Goal: Find specific page/section: Find specific page/section

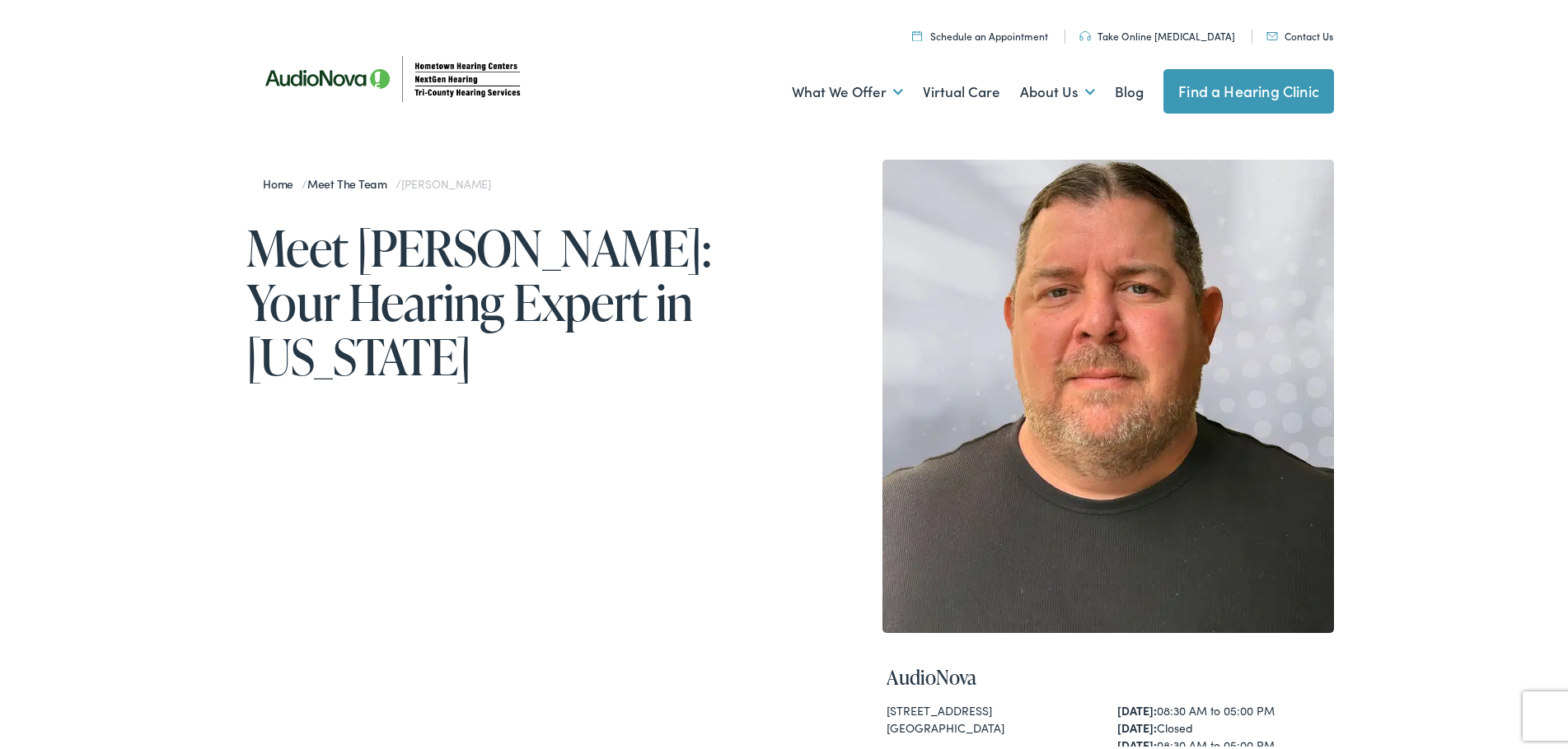
click at [429, 77] on img at bounding box center [395, 76] width 297 height 104
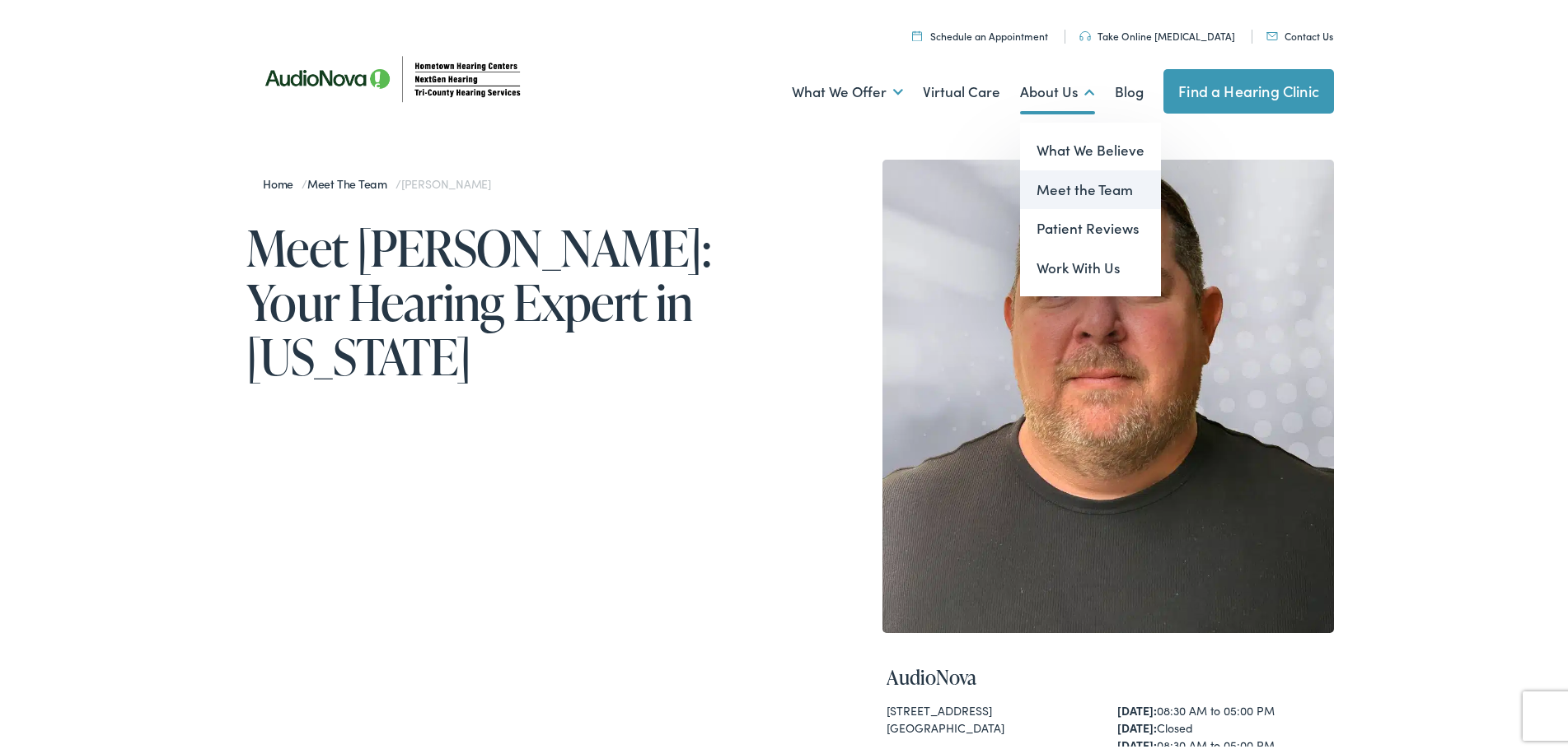
click at [1090, 182] on link "Meet the Team" at bounding box center [1090, 187] width 141 height 40
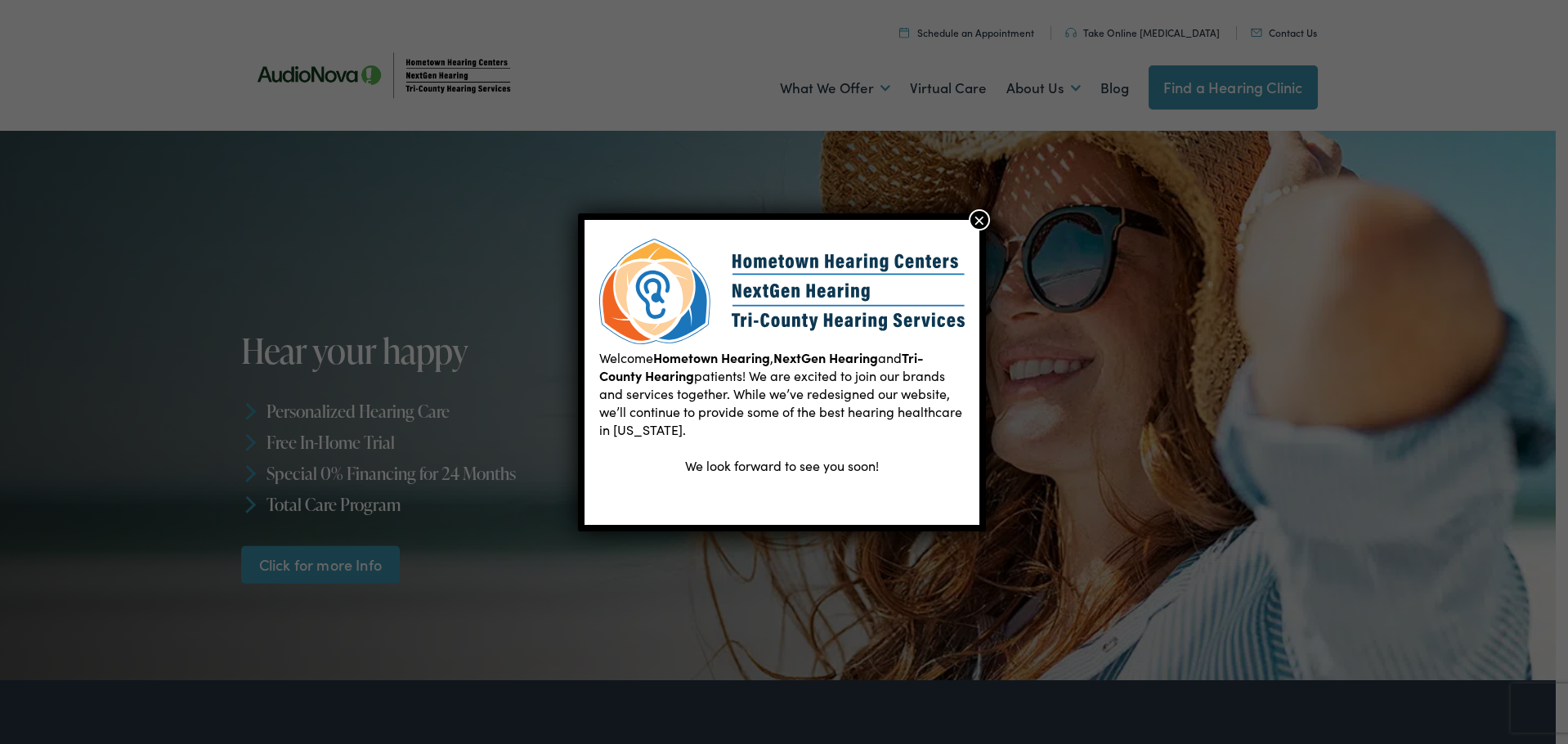
click at [978, 216] on button "×" at bounding box center [979, 220] width 22 height 22
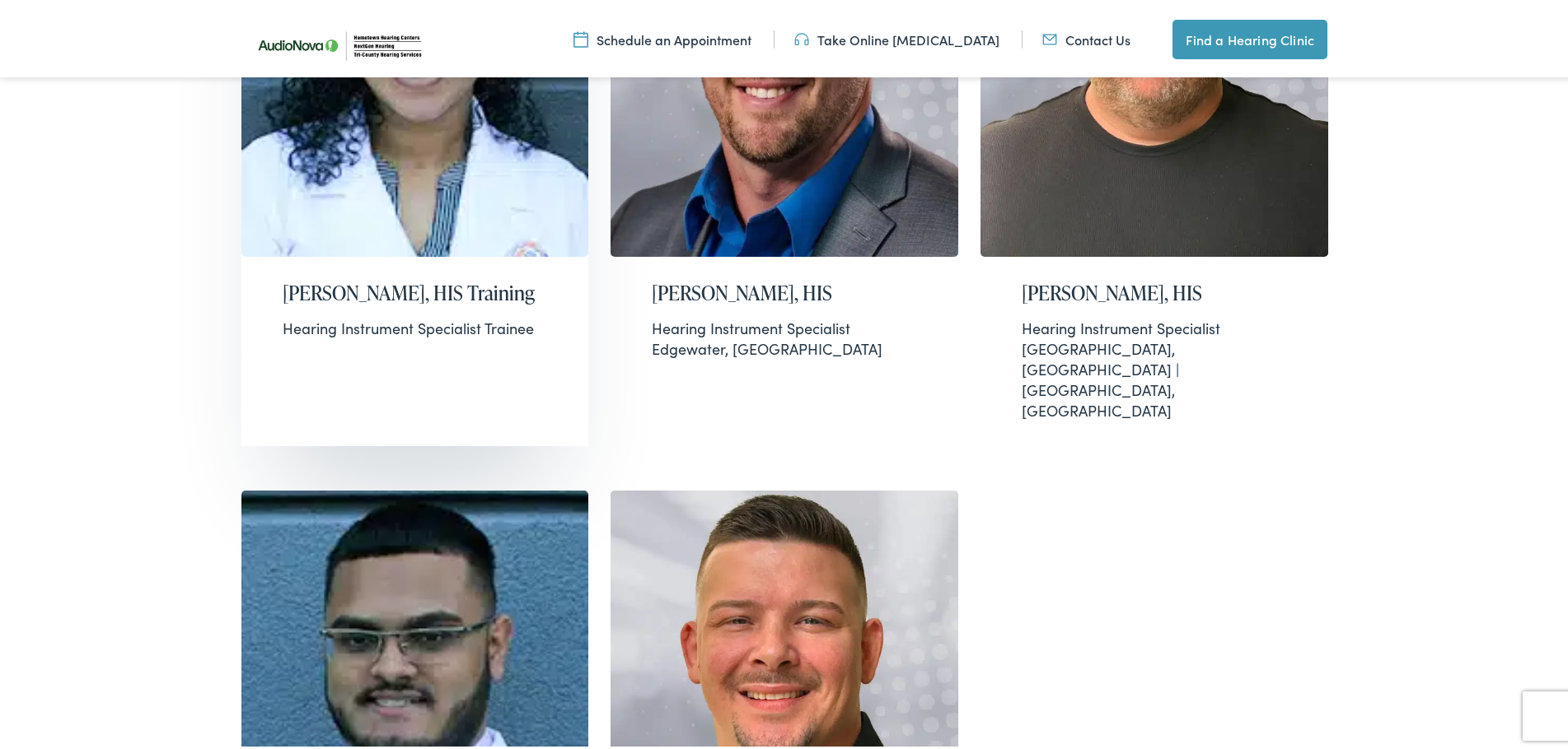
scroll to position [1976, 0]
